Goal: Transaction & Acquisition: Purchase product/service

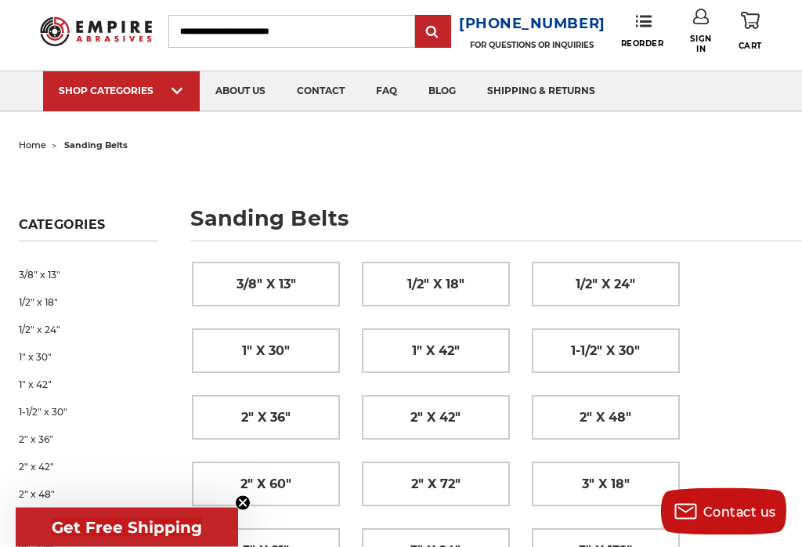
scroll to position [38, 0]
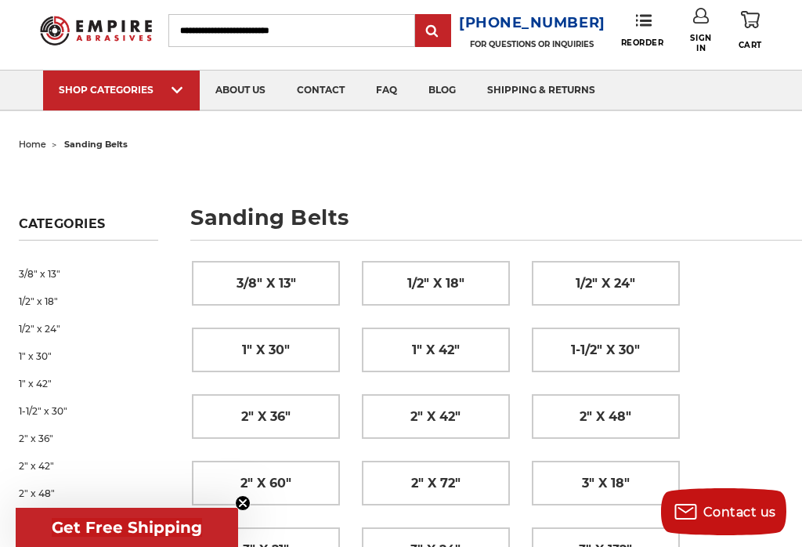
click at [267, 276] on span "3/8" x 13"" at bounding box center [266, 283] width 60 height 27
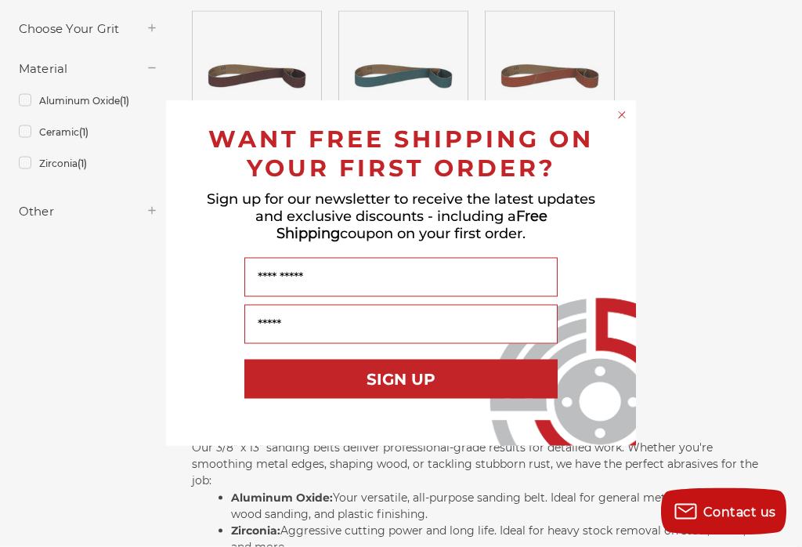
scroll to position [348, 0]
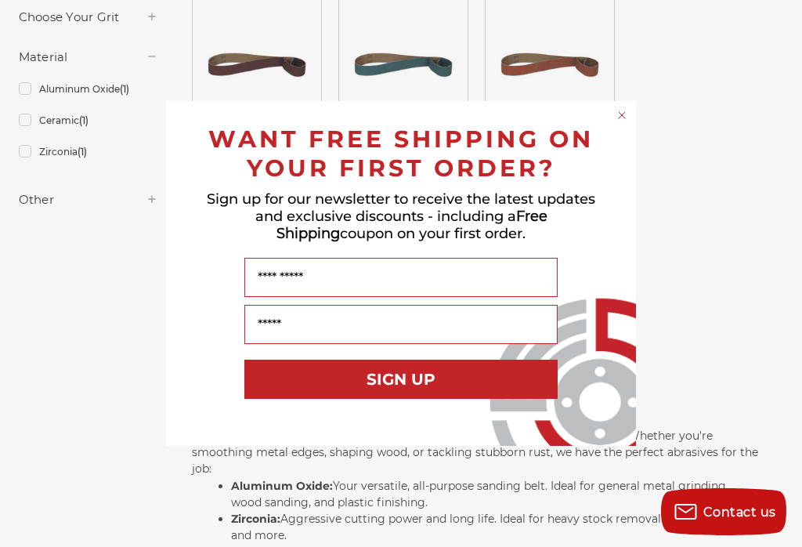
click at [623, 123] on circle "Close dialog" at bounding box center [622, 115] width 15 height 15
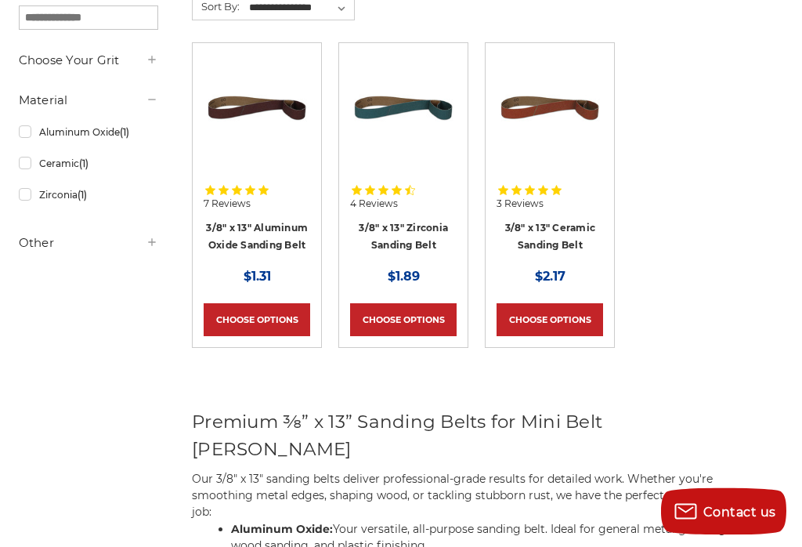
scroll to position [273, 0]
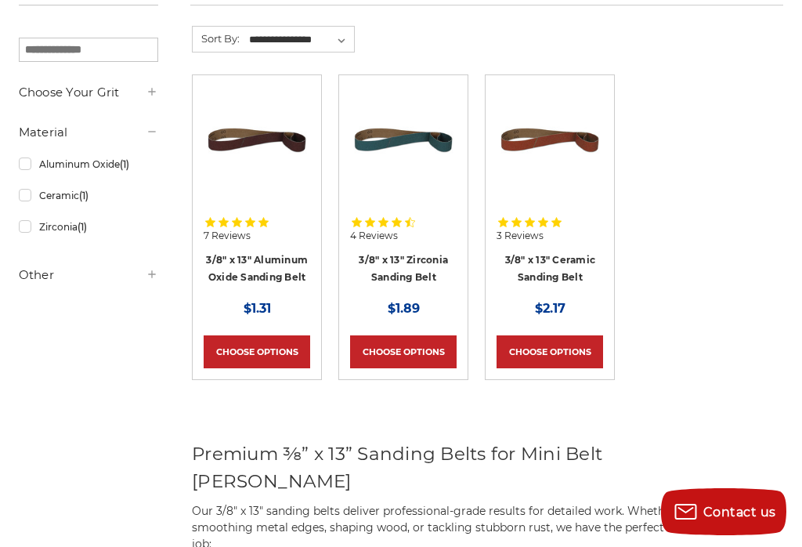
click at [561, 348] on link "Choose Options" at bounding box center [549, 351] width 107 height 33
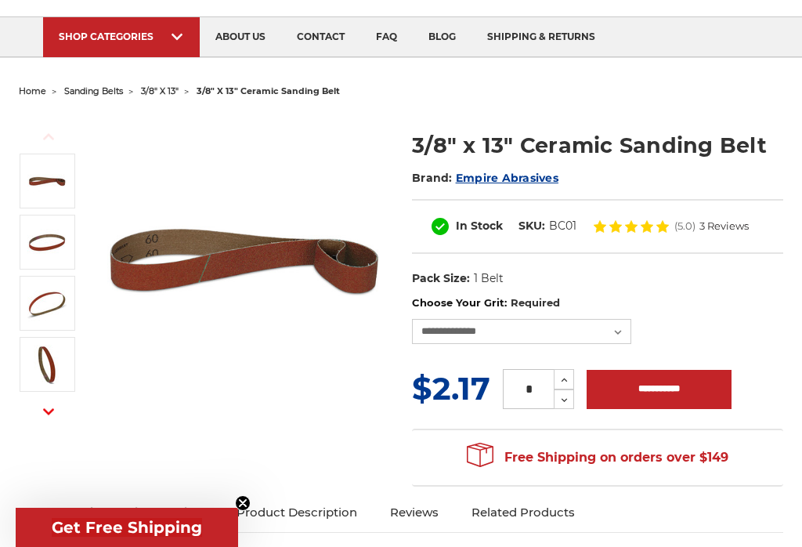
scroll to position [113, 0]
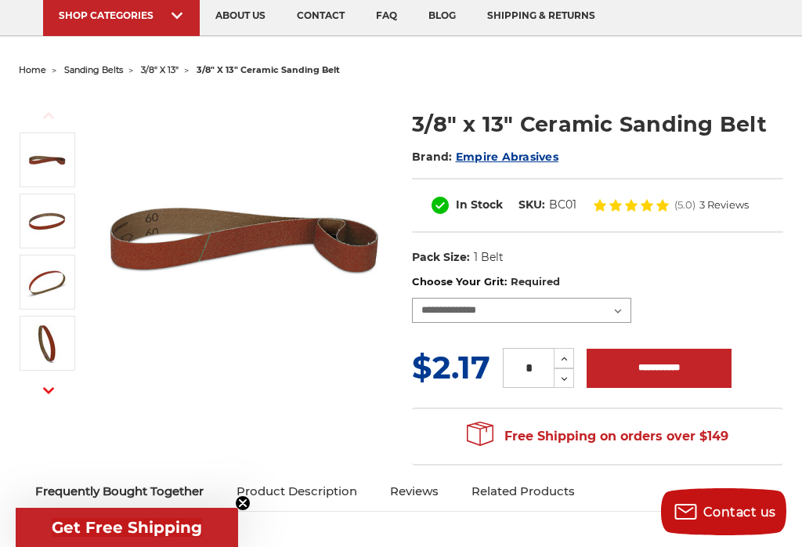
click at [623, 305] on select "**********" at bounding box center [521, 310] width 219 height 25
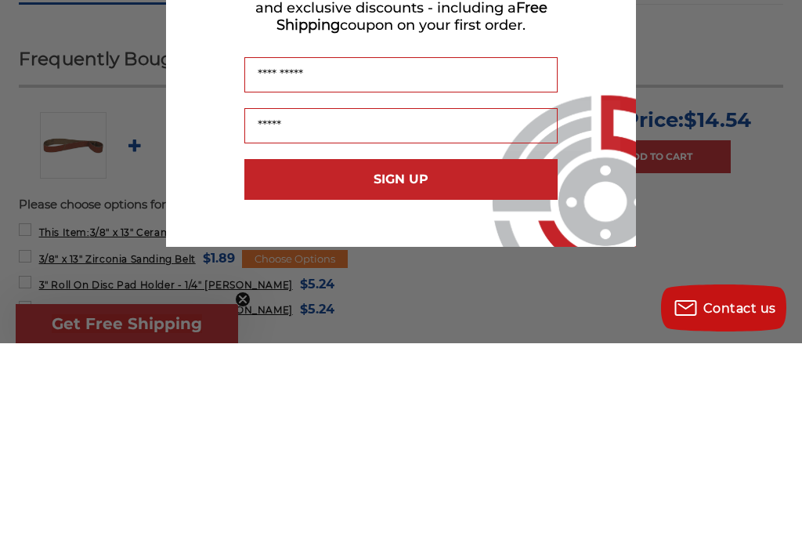
scroll to position [370, 0]
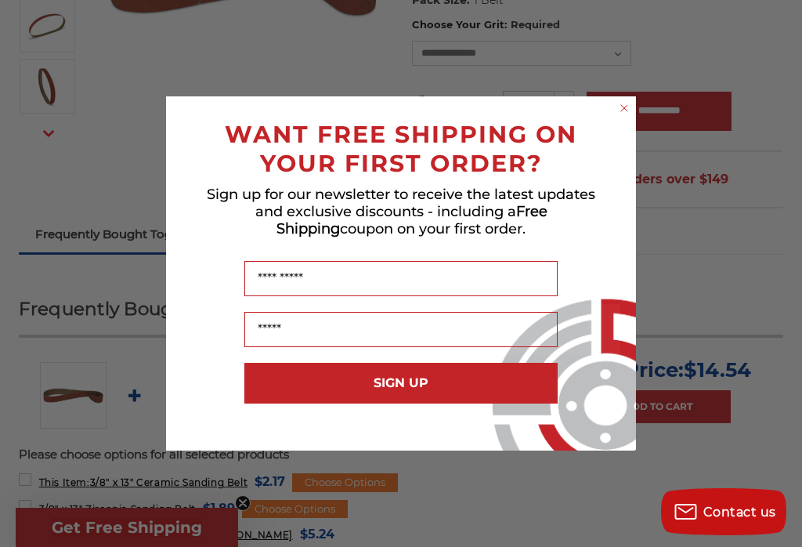
click at [625, 110] on icon "Close dialog" at bounding box center [624, 108] width 6 height 6
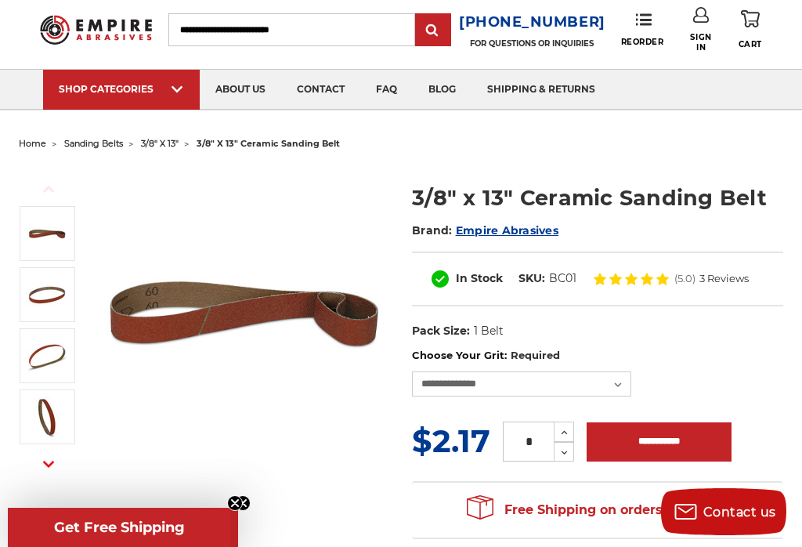
scroll to position [0, 0]
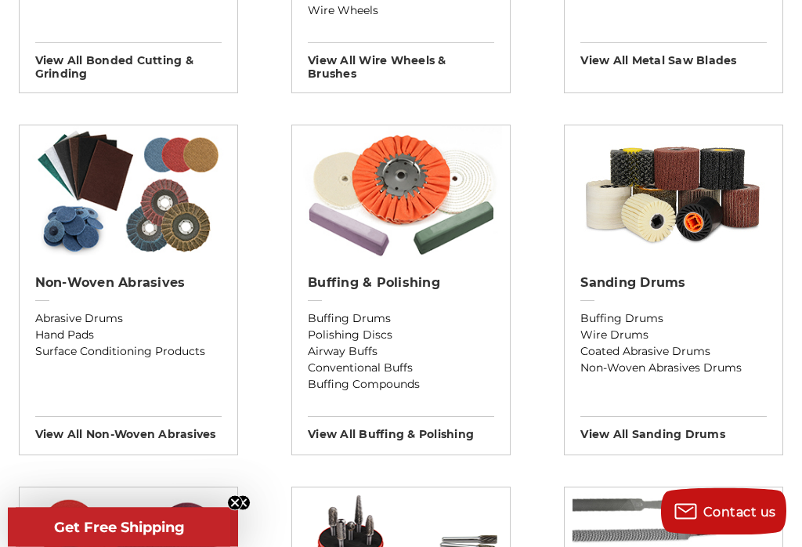
scroll to position [1232, 0]
click at [385, 153] on img at bounding box center [401, 191] width 203 height 133
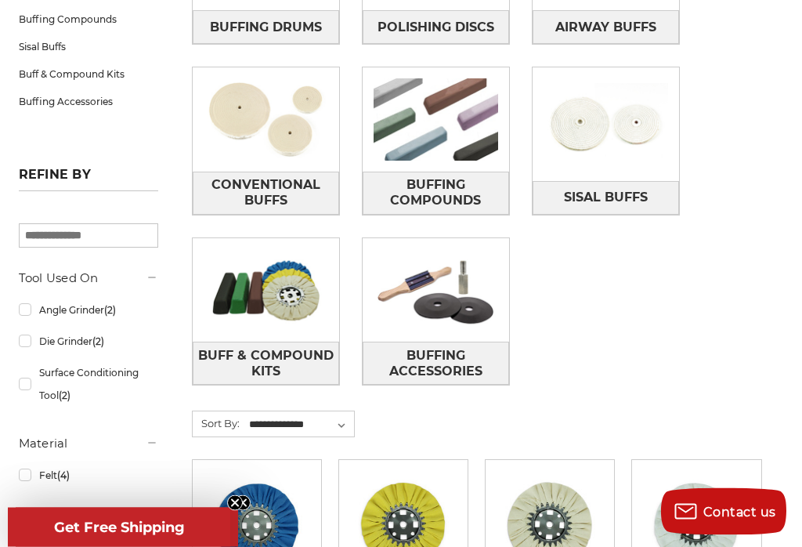
scroll to position [403, 0]
click at [262, 283] on img at bounding box center [266, 289] width 146 height 103
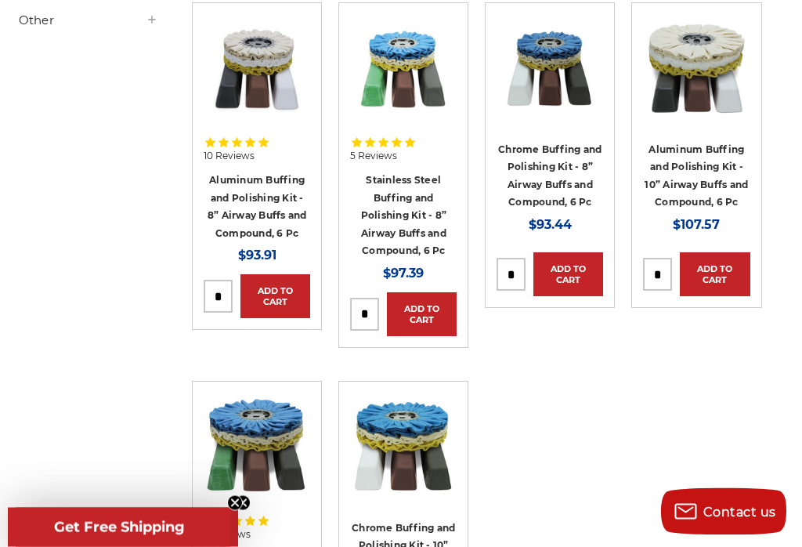
scroll to position [345, 0]
click at [705, 62] on img at bounding box center [696, 67] width 107 height 107
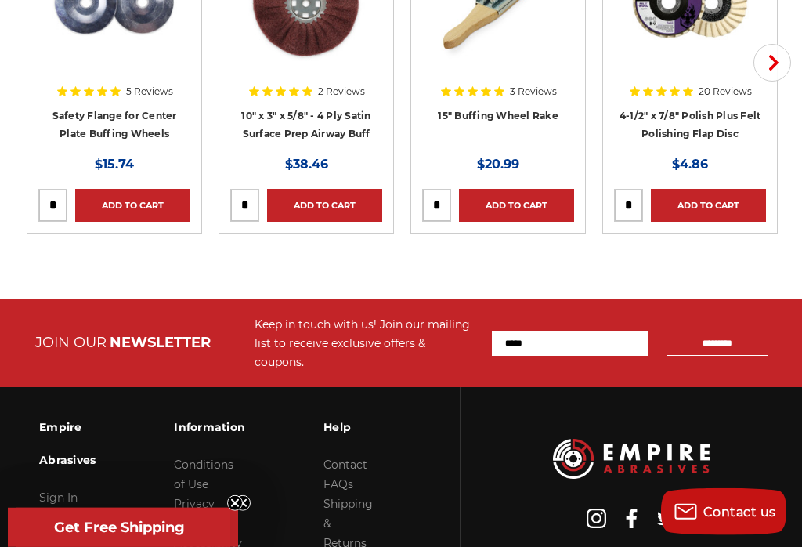
scroll to position [3020, 0]
